Goal: Obtain resource: Download file/media

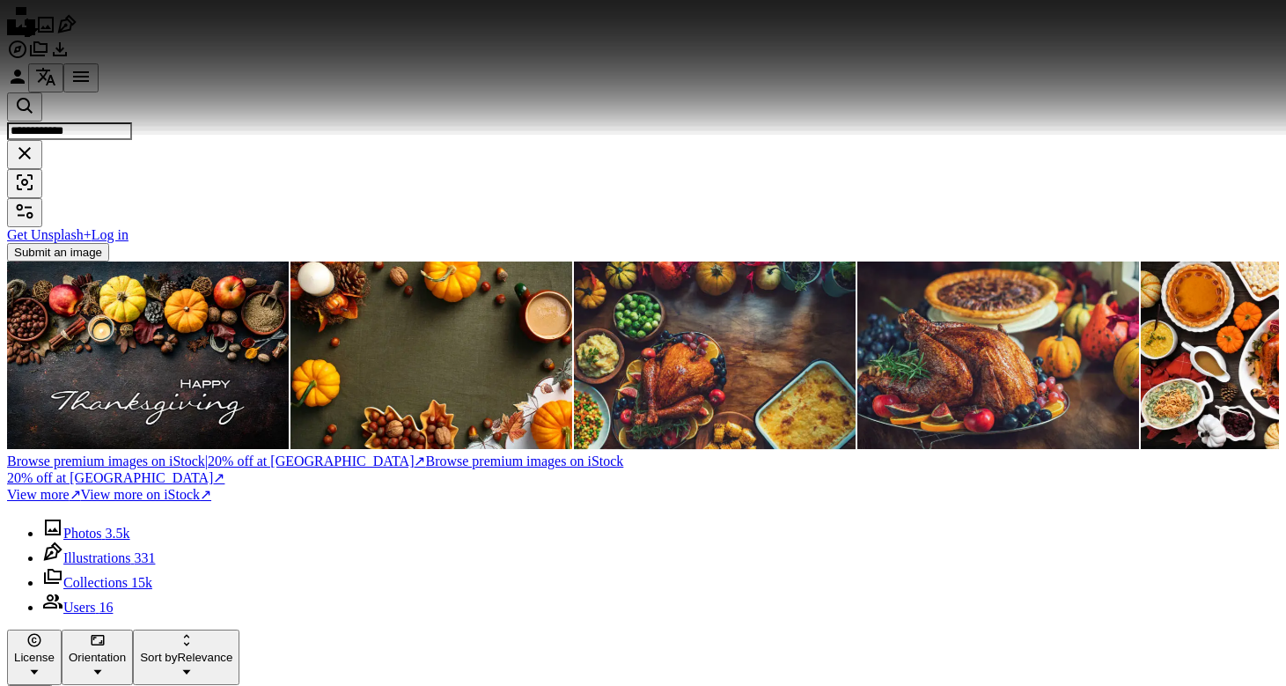
scroll to position [3018, 0]
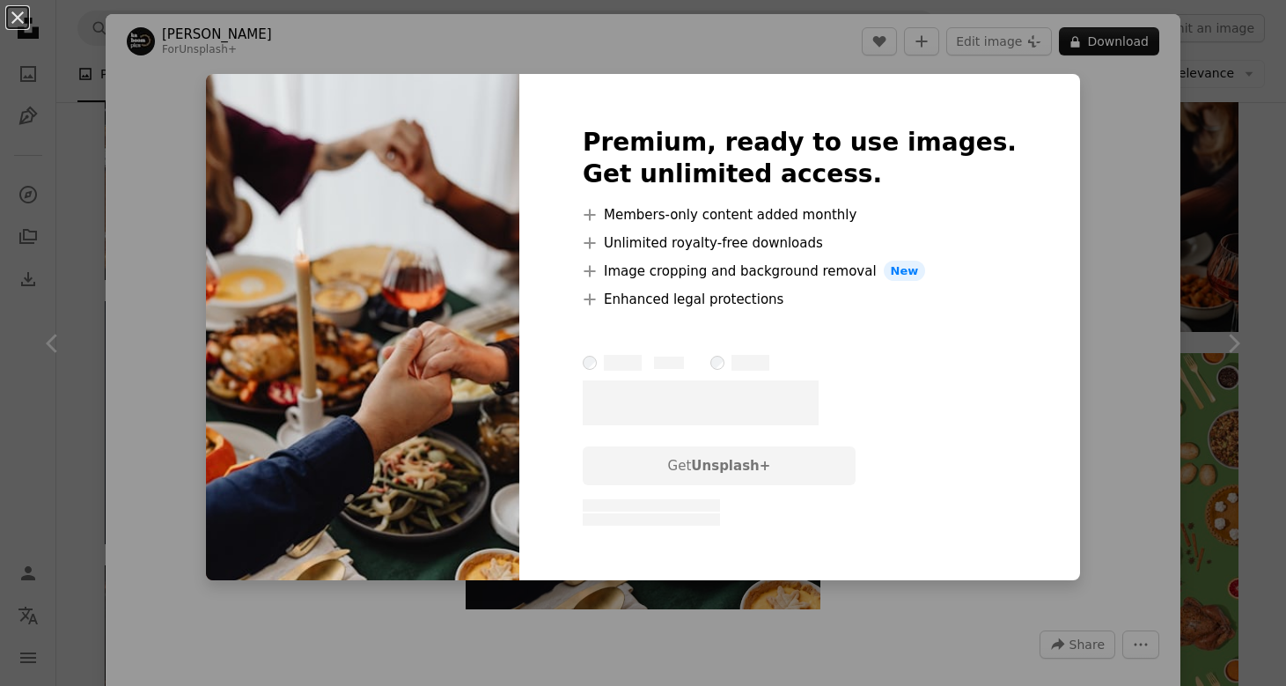
scroll to position [3018, 0]
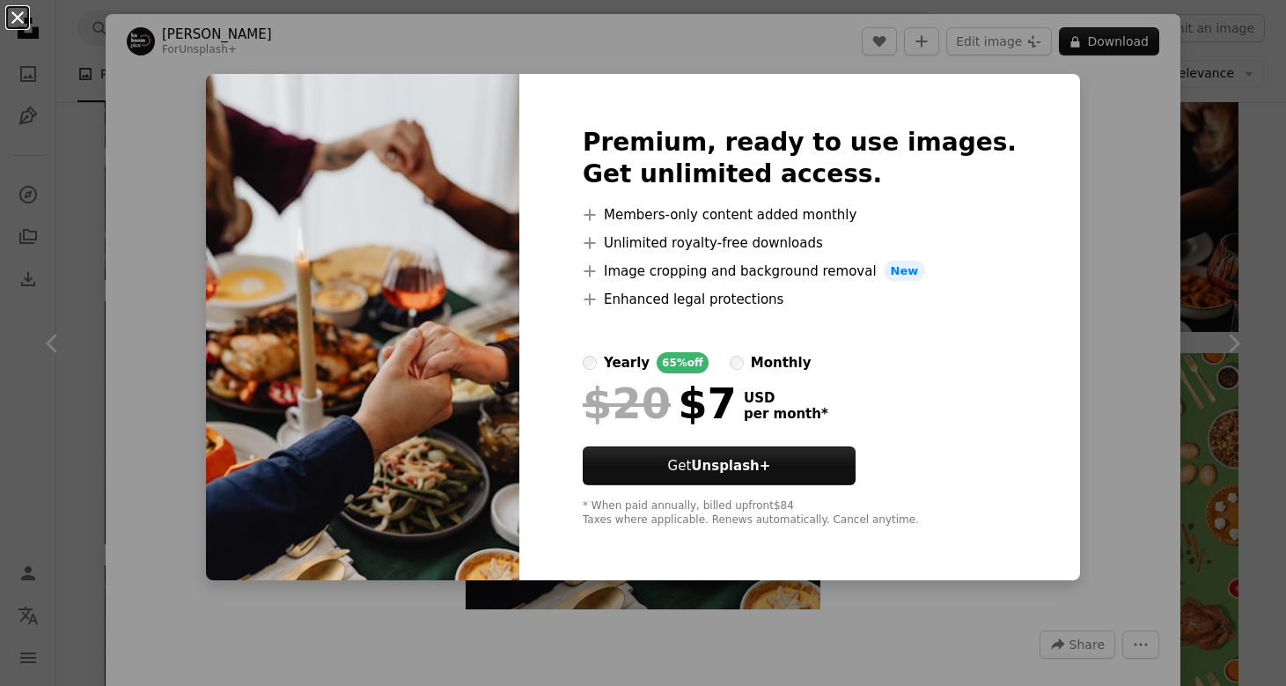
click at [12, 7] on button "An X shape" at bounding box center [17, 17] width 21 height 21
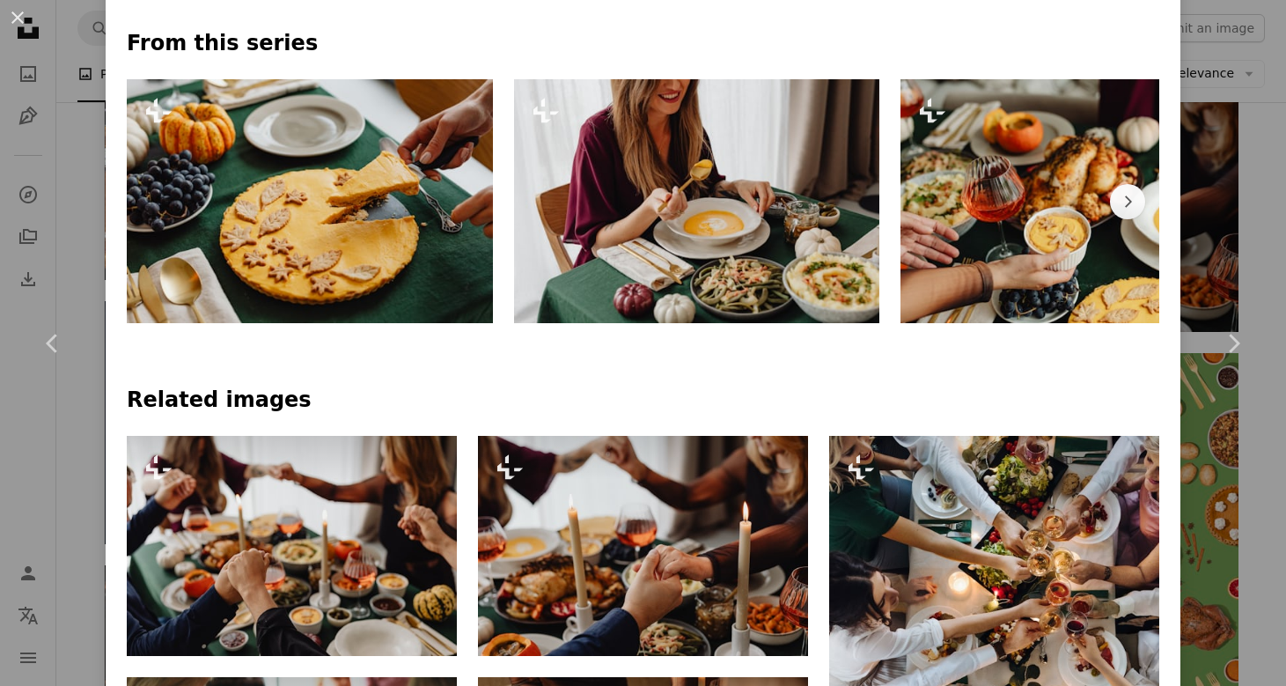
scroll to position [847, 0]
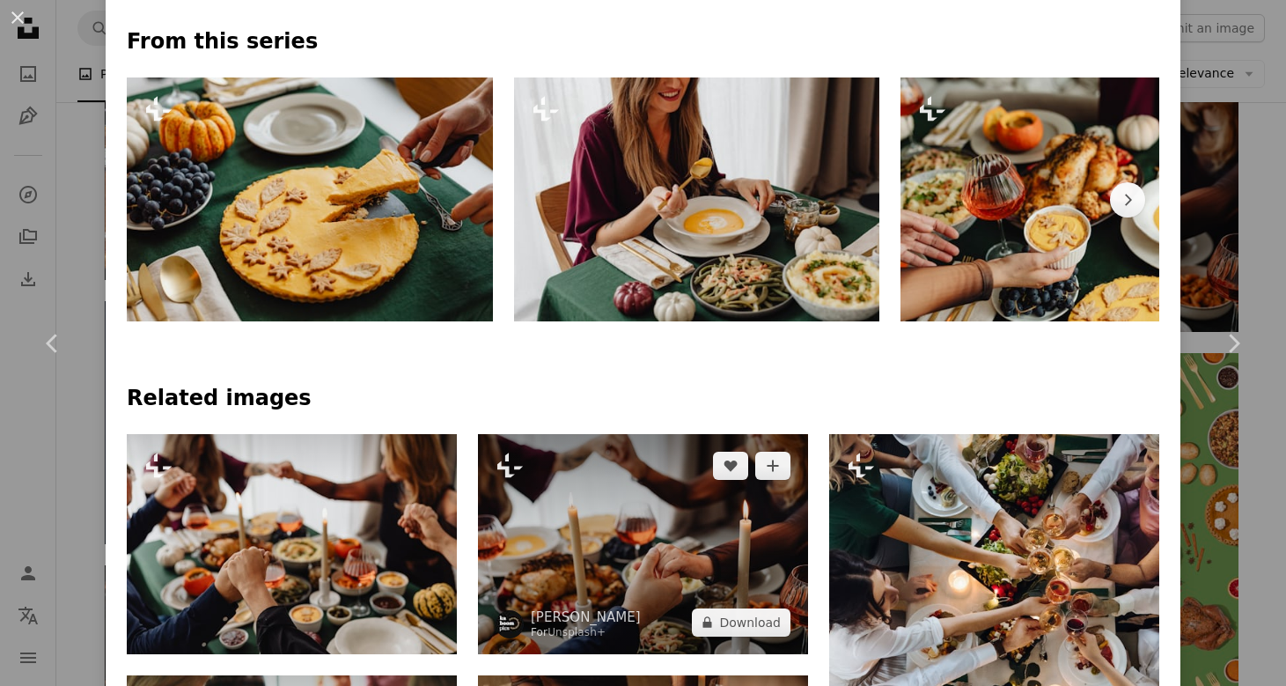
click at [661, 562] on img at bounding box center [643, 544] width 330 height 220
